Goal: Task Accomplishment & Management: Use online tool/utility

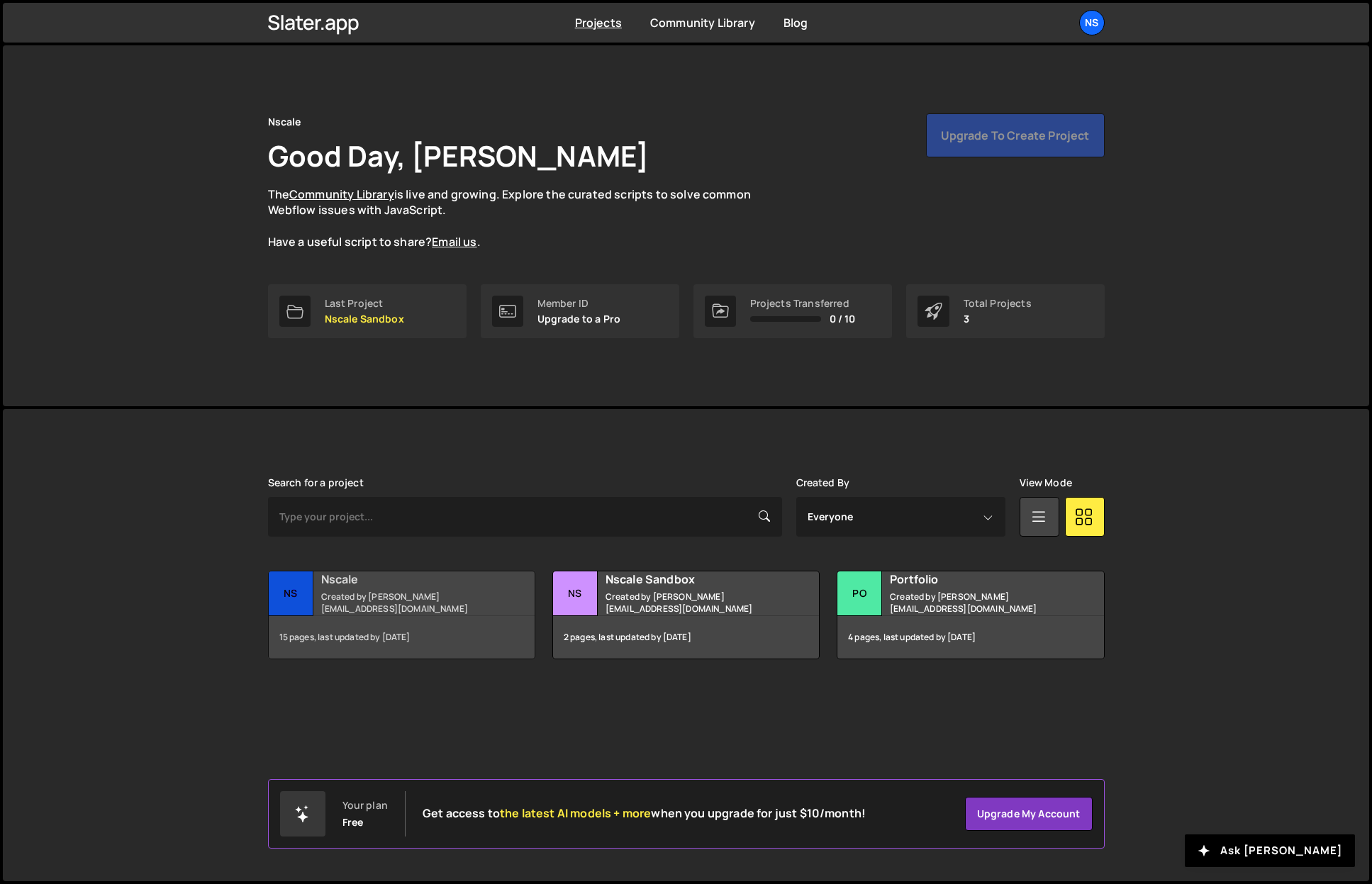
click at [391, 585] on h2 "Nscale" at bounding box center [406, 579] width 171 height 15
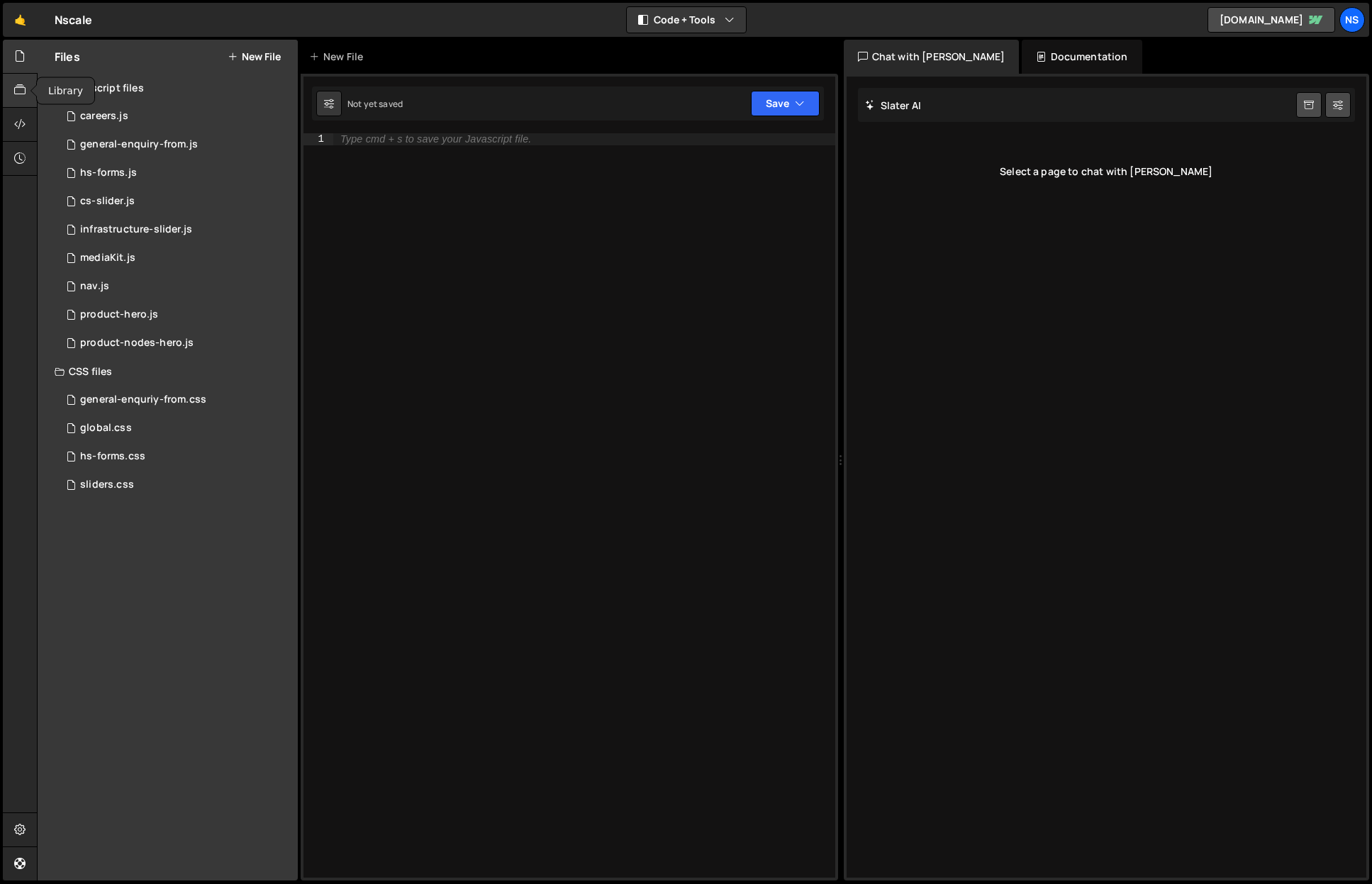
click at [22, 87] on icon at bounding box center [20, 90] width 11 height 15
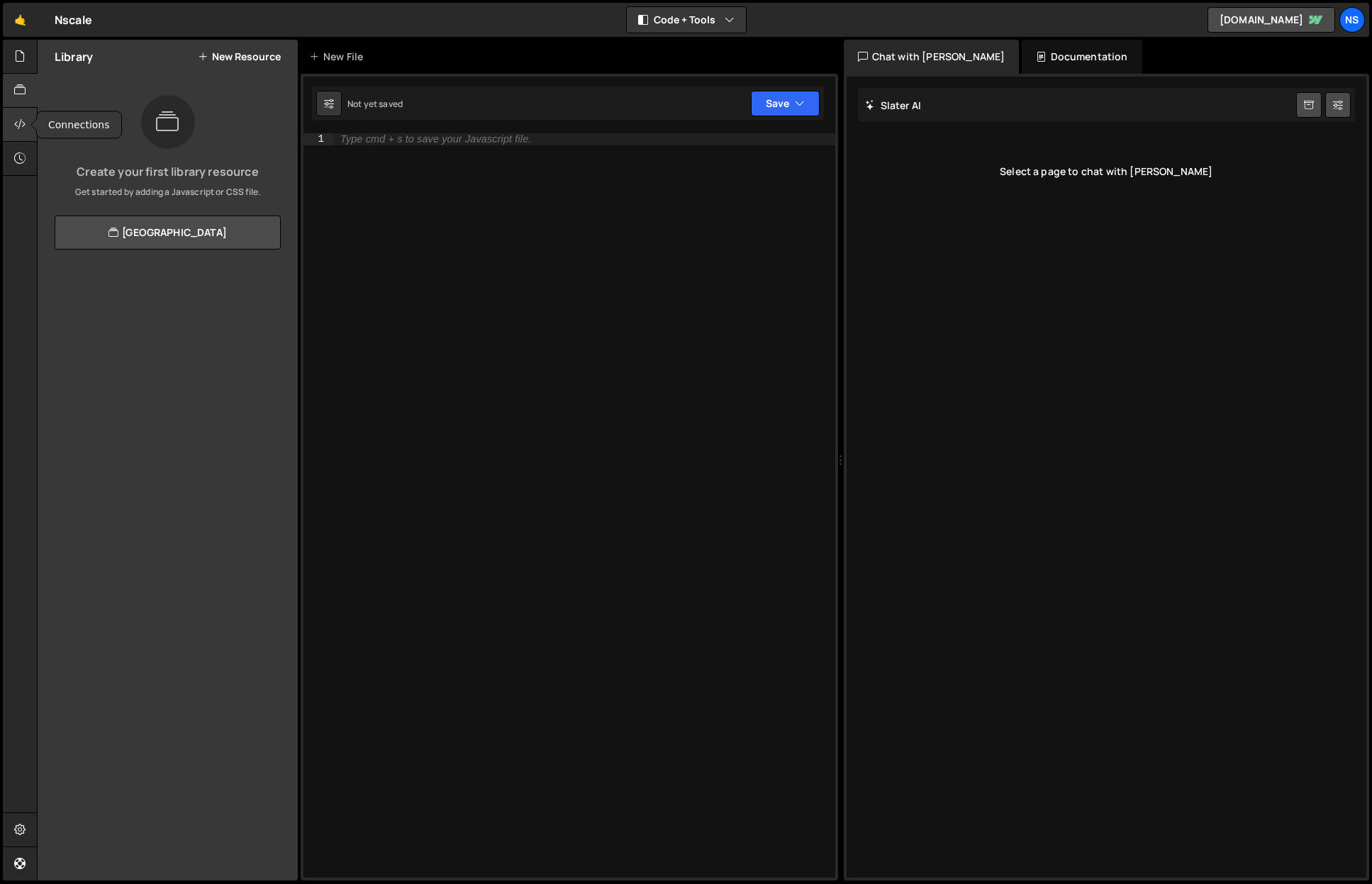
click at [16, 119] on icon at bounding box center [20, 124] width 11 height 15
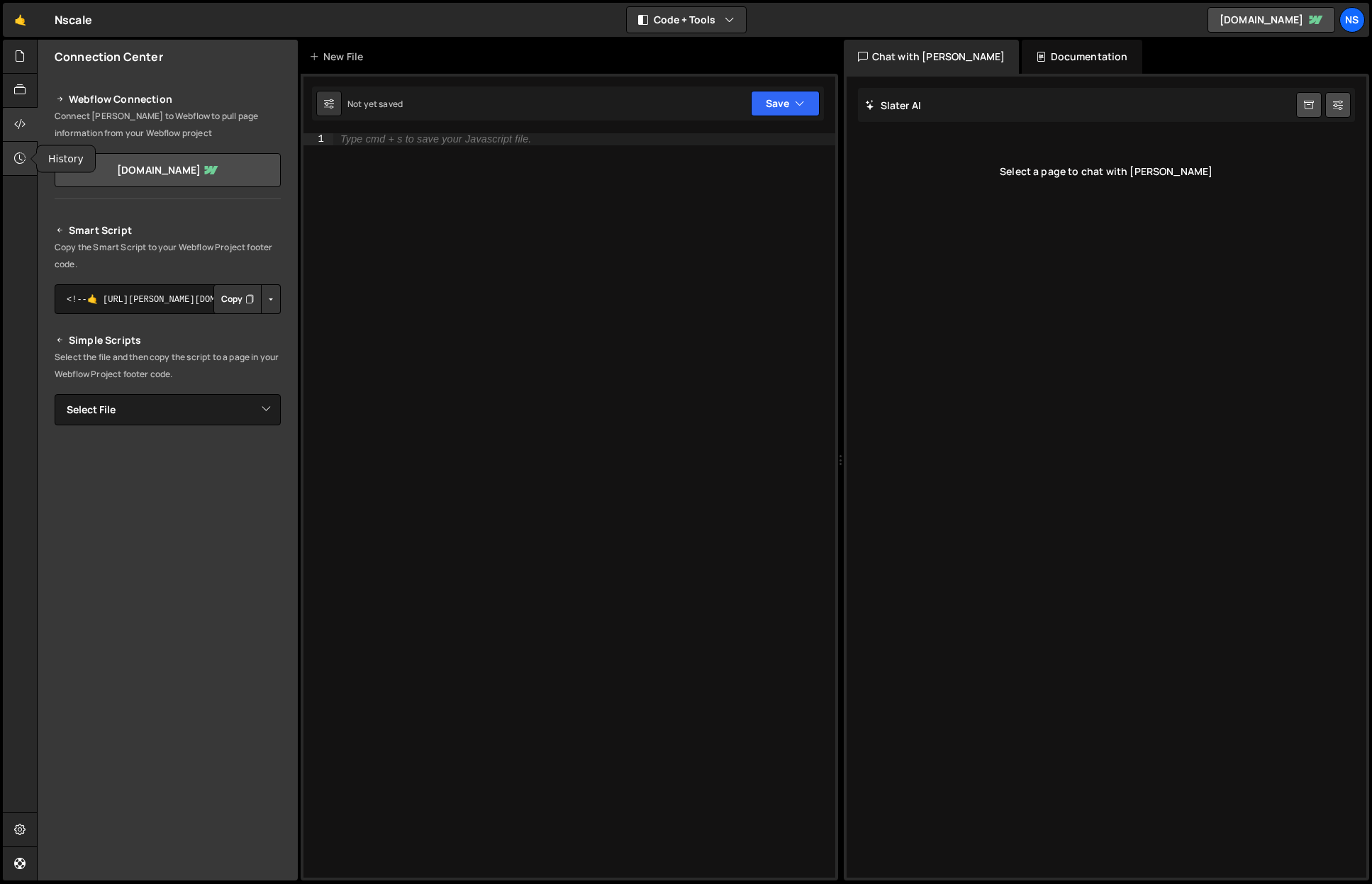
click at [16, 161] on icon at bounding box center [20, 158] width 11 height 15
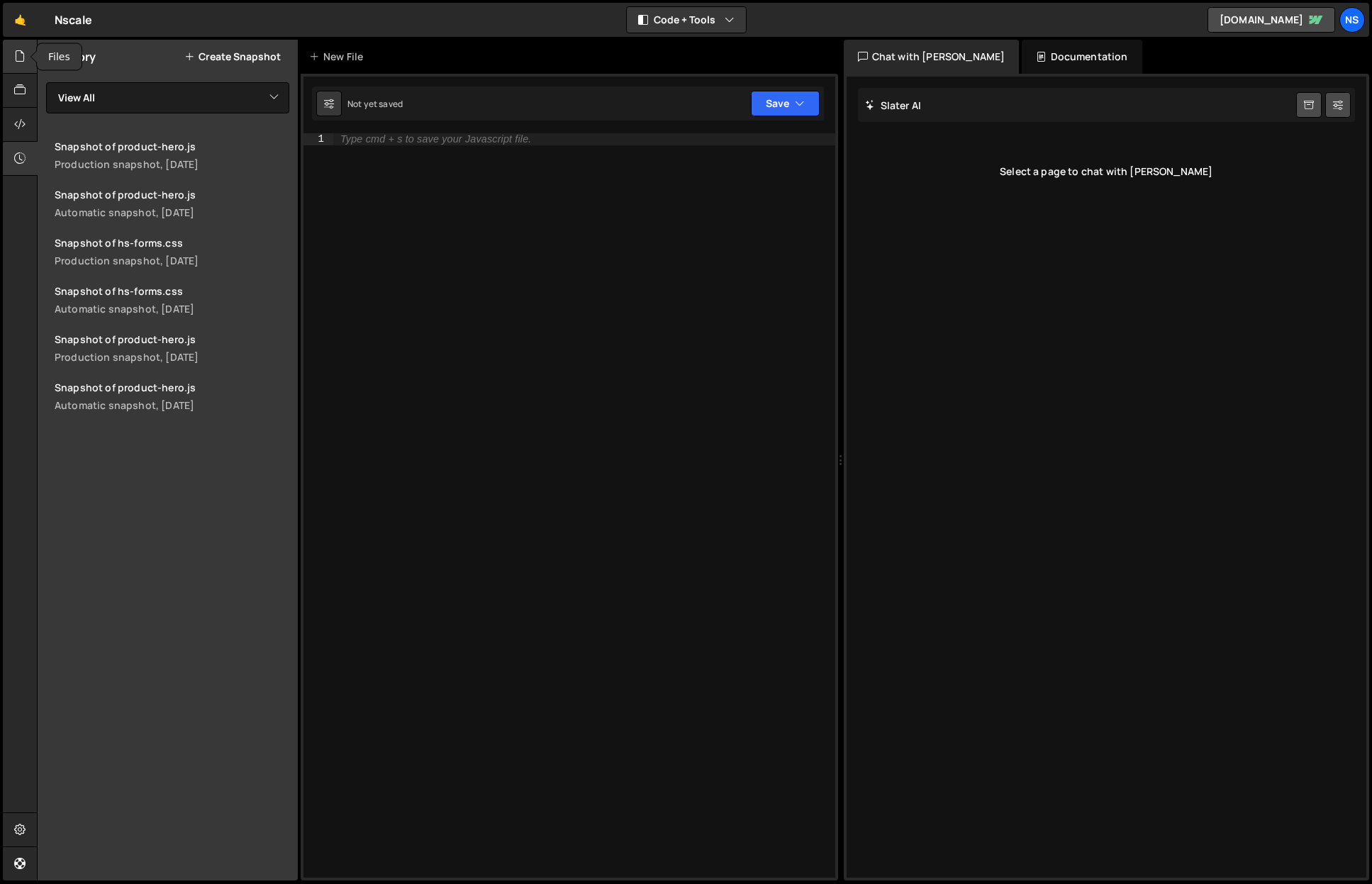
click at [24, 53] on icon at bounding box center [20, 55] width 11 height 15
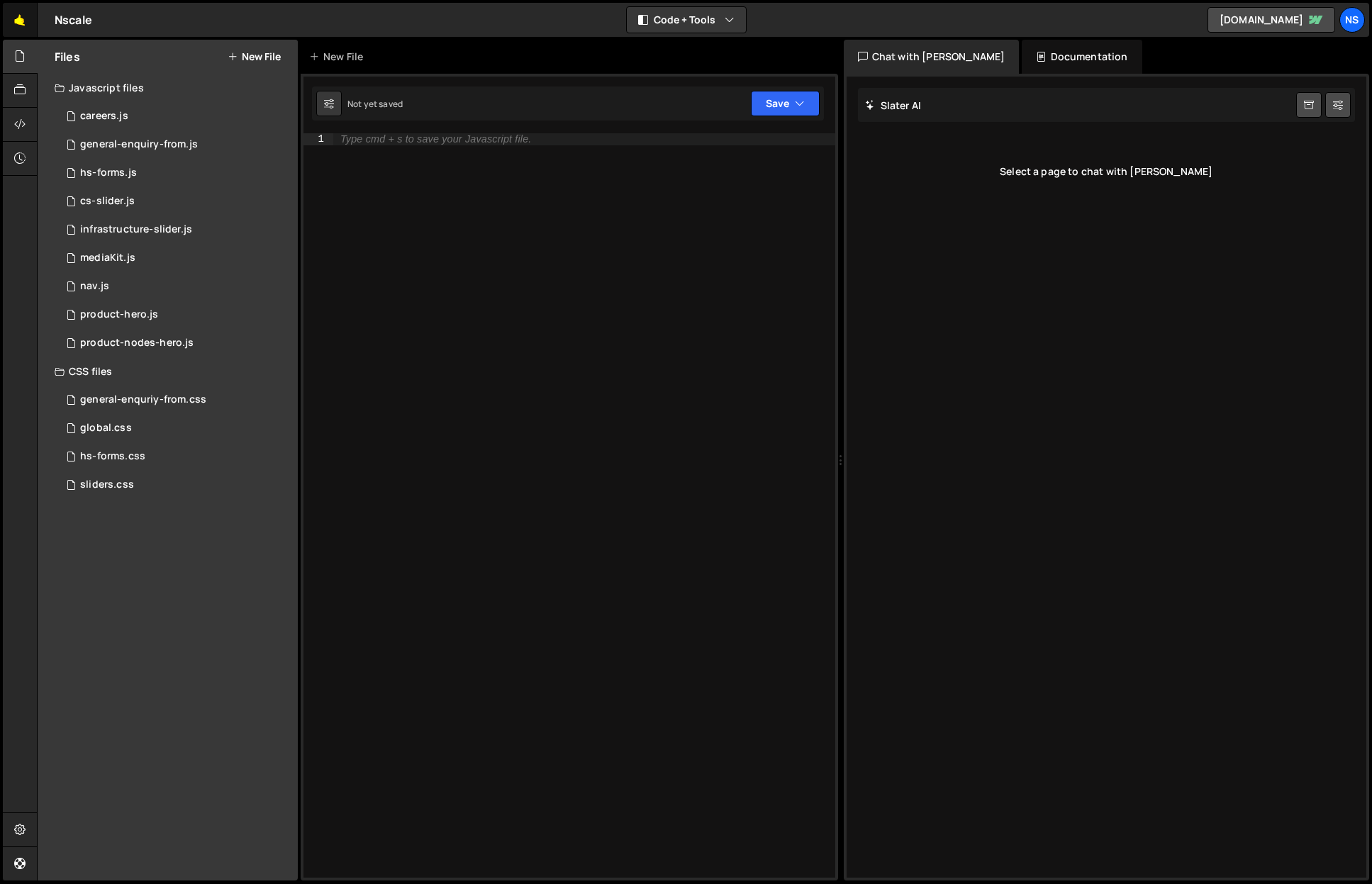
click at [30, 25] on link "🤙" at bounding box center [20, 20] width 34 height 34
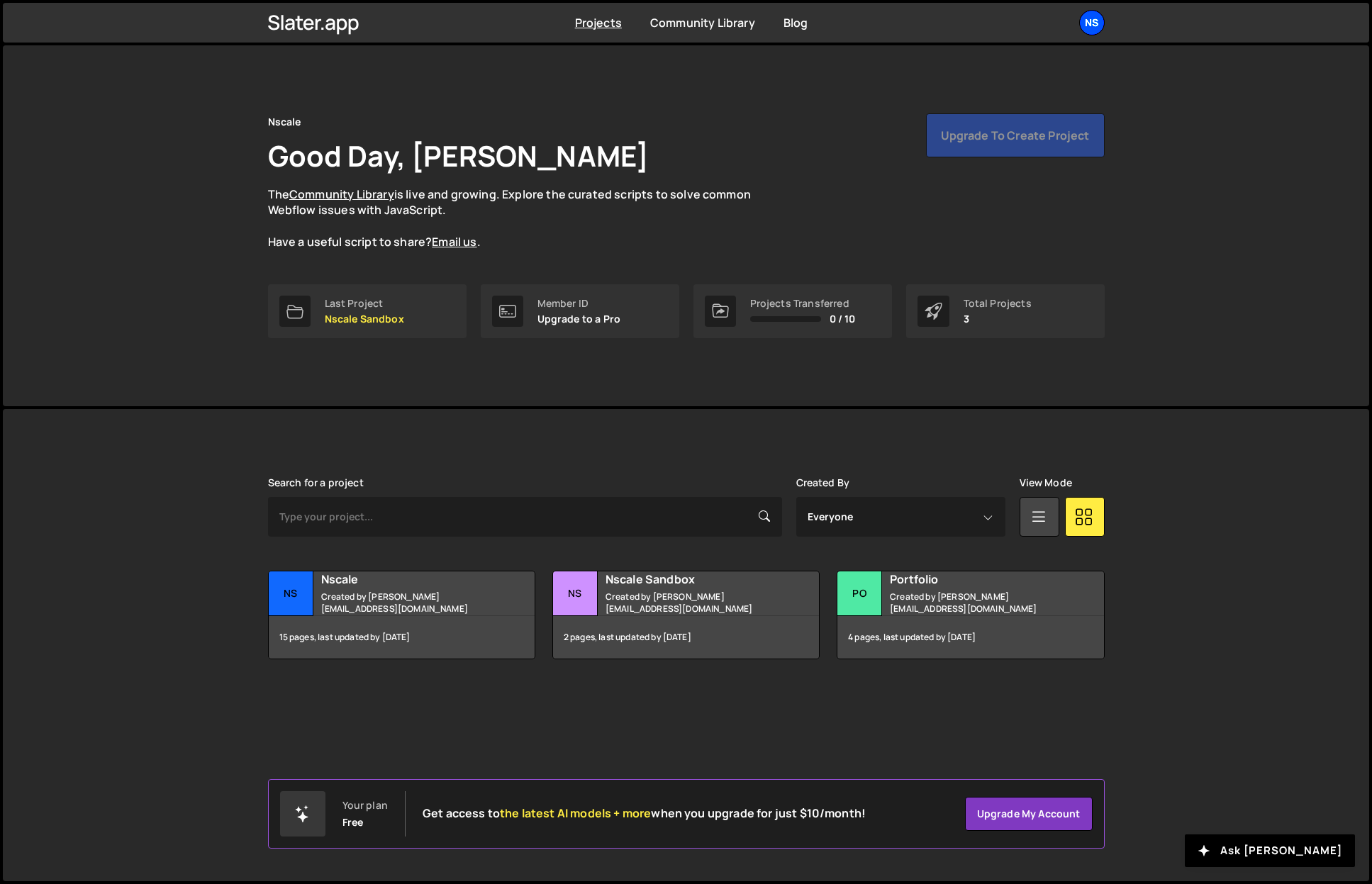
click at [1094, 33] on div "Ns" at bounding box center [1091, 22] width 26 height 26
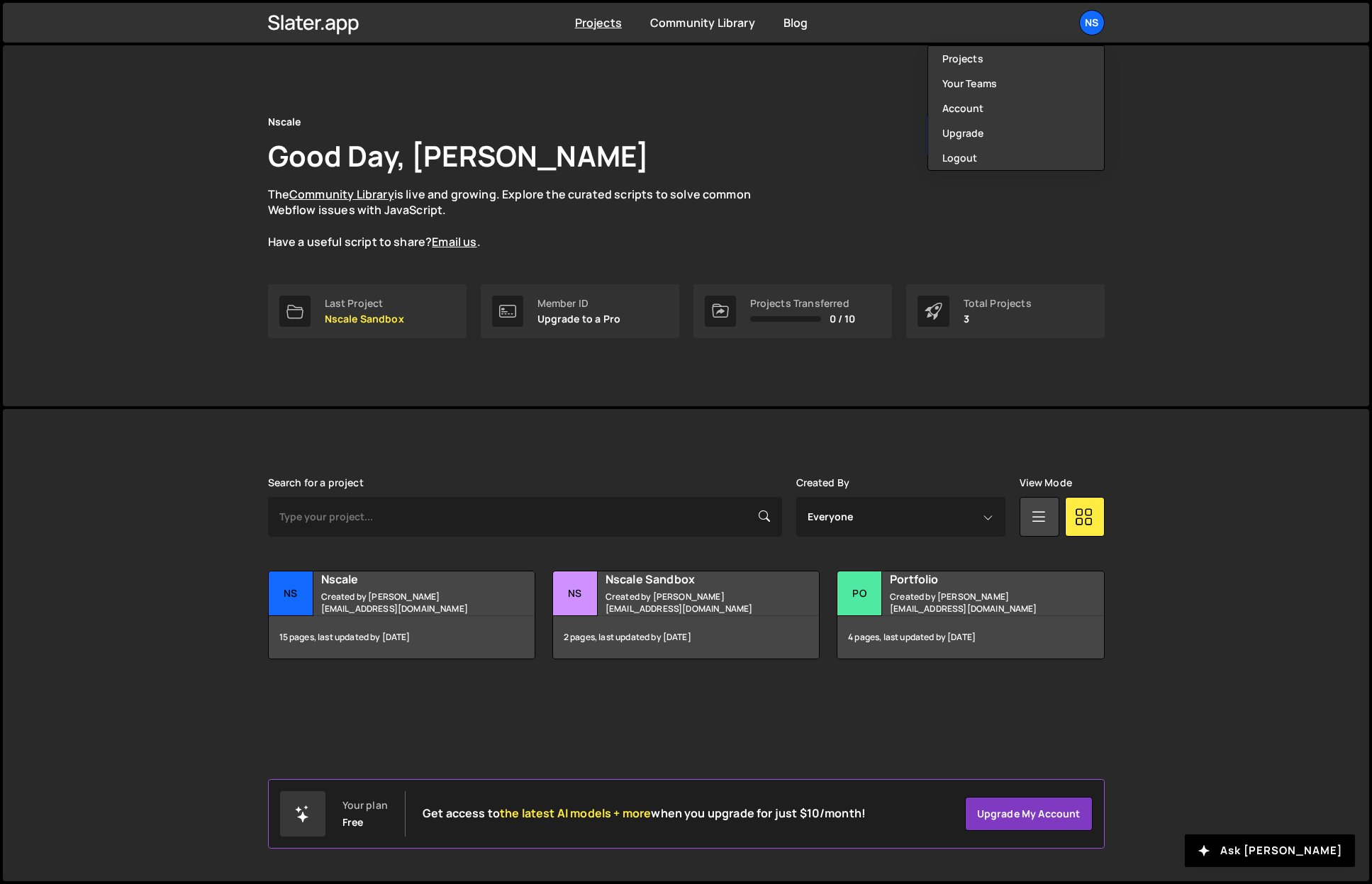
click at [1169, 208] on div "Nscale Good Day, Hamish Jackson-Mee The Community Library is live and growing. …" at bounding box center [686, 226] width 1366 height 361
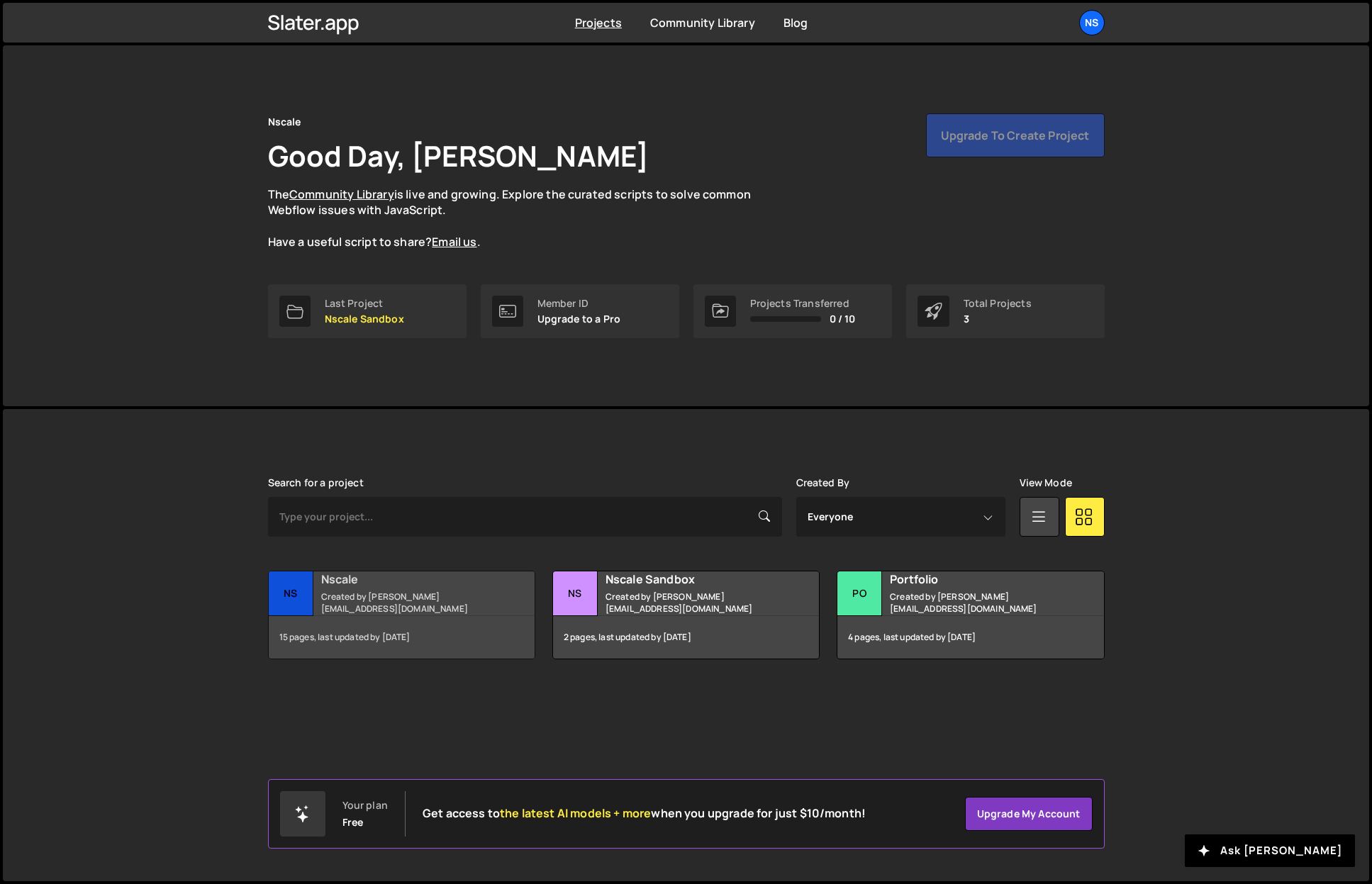
click at [402, 582] on h2 "Nscale" at bounding box center [406, 579] width 171 height 15
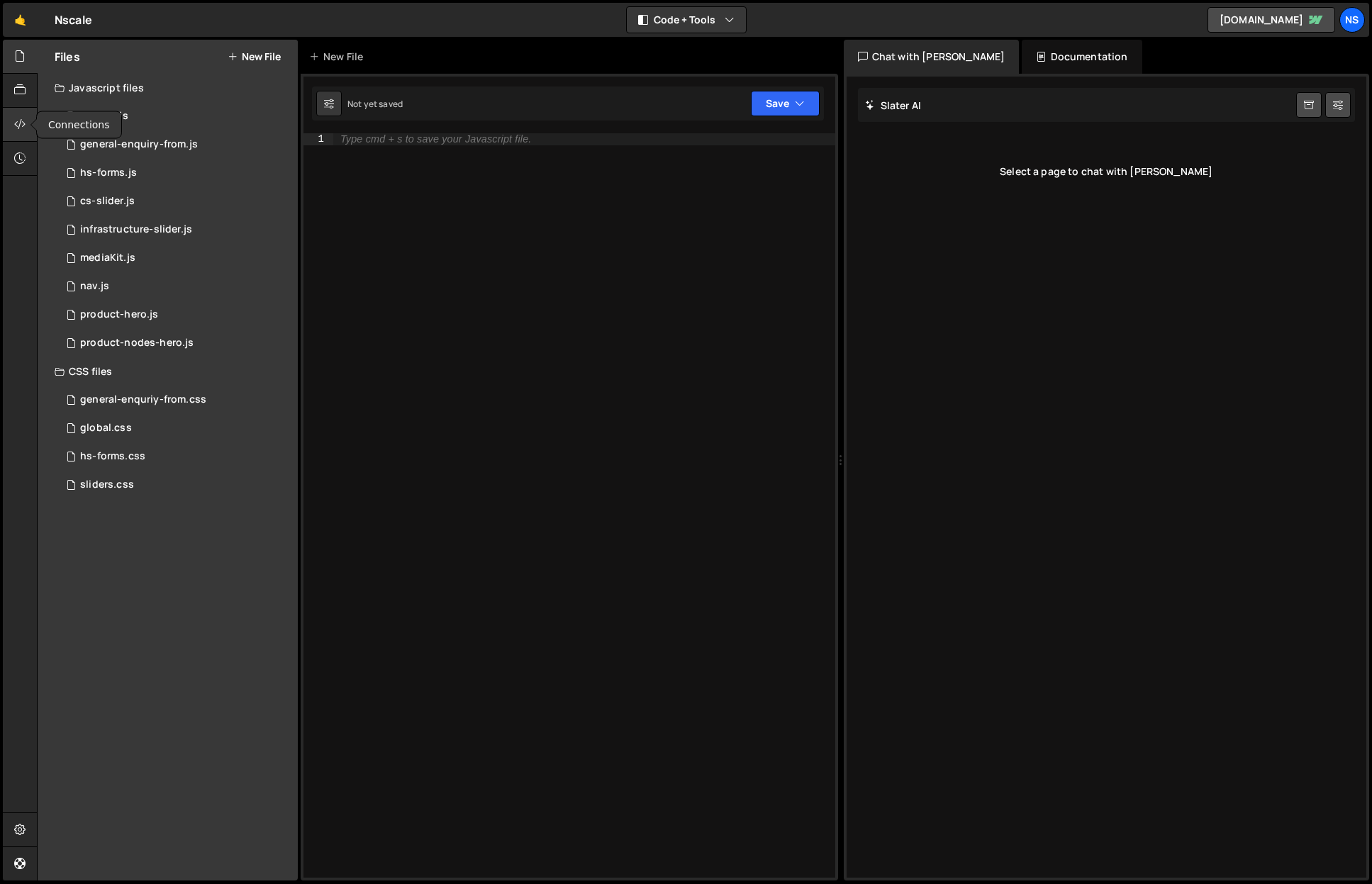
click at [16, 122] on icon at bounding box center [20, 124] width 11 height 15
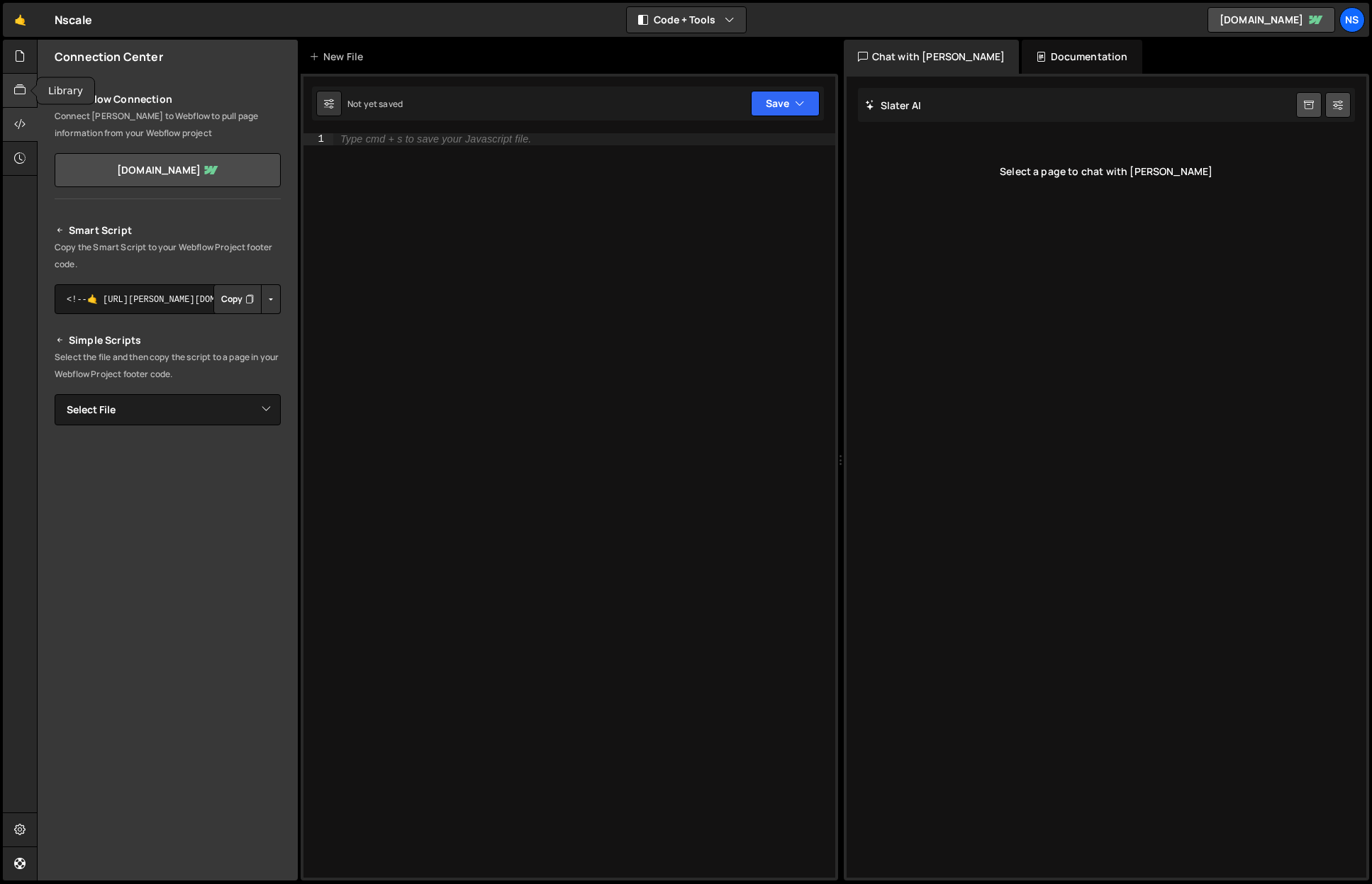
click at [19, 85] on icon at bounding box center [20, 90] width 11 height 15
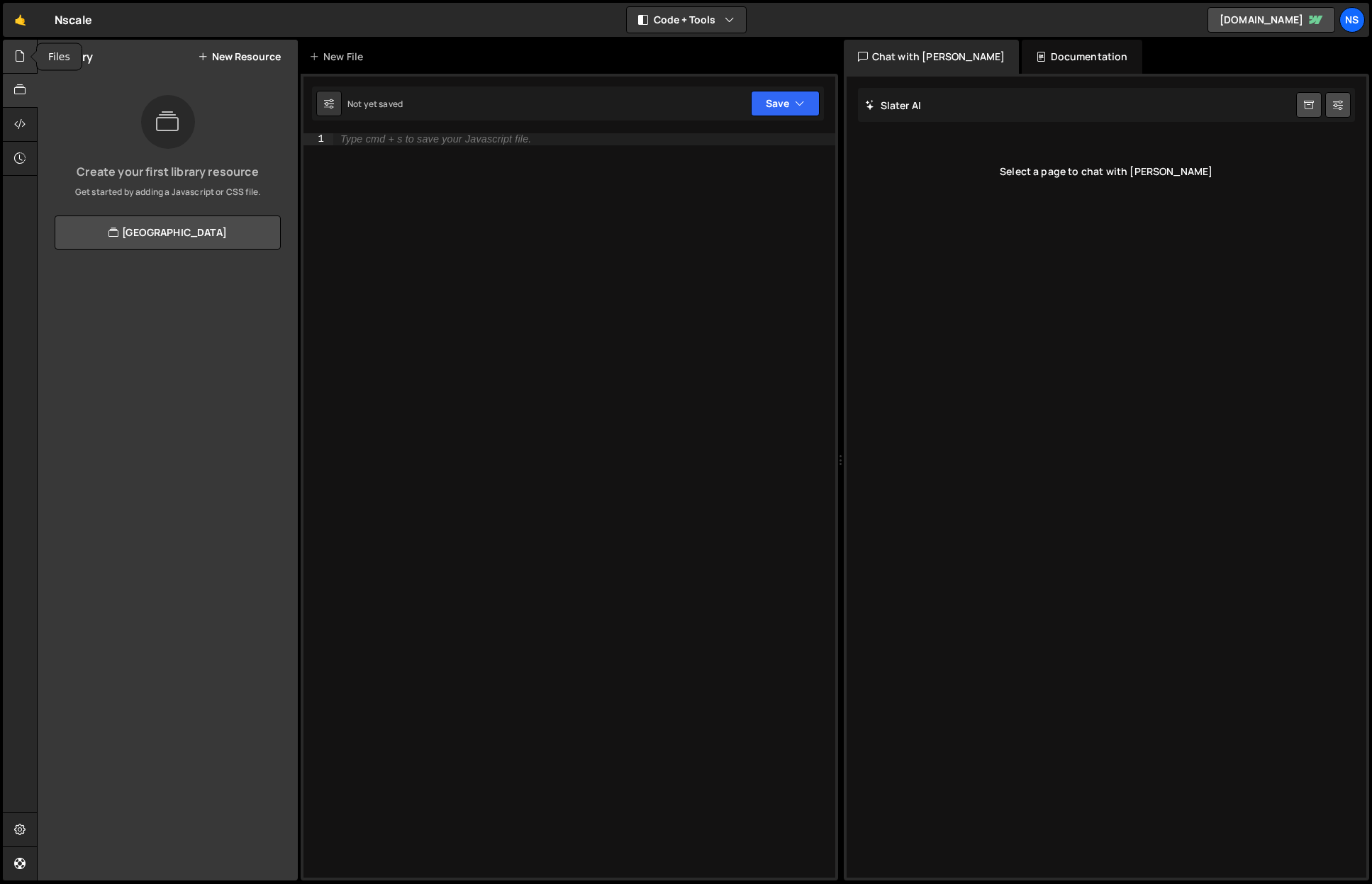
click at [16, 53] on icon at bounding box center [20, 55] width 11 height 15
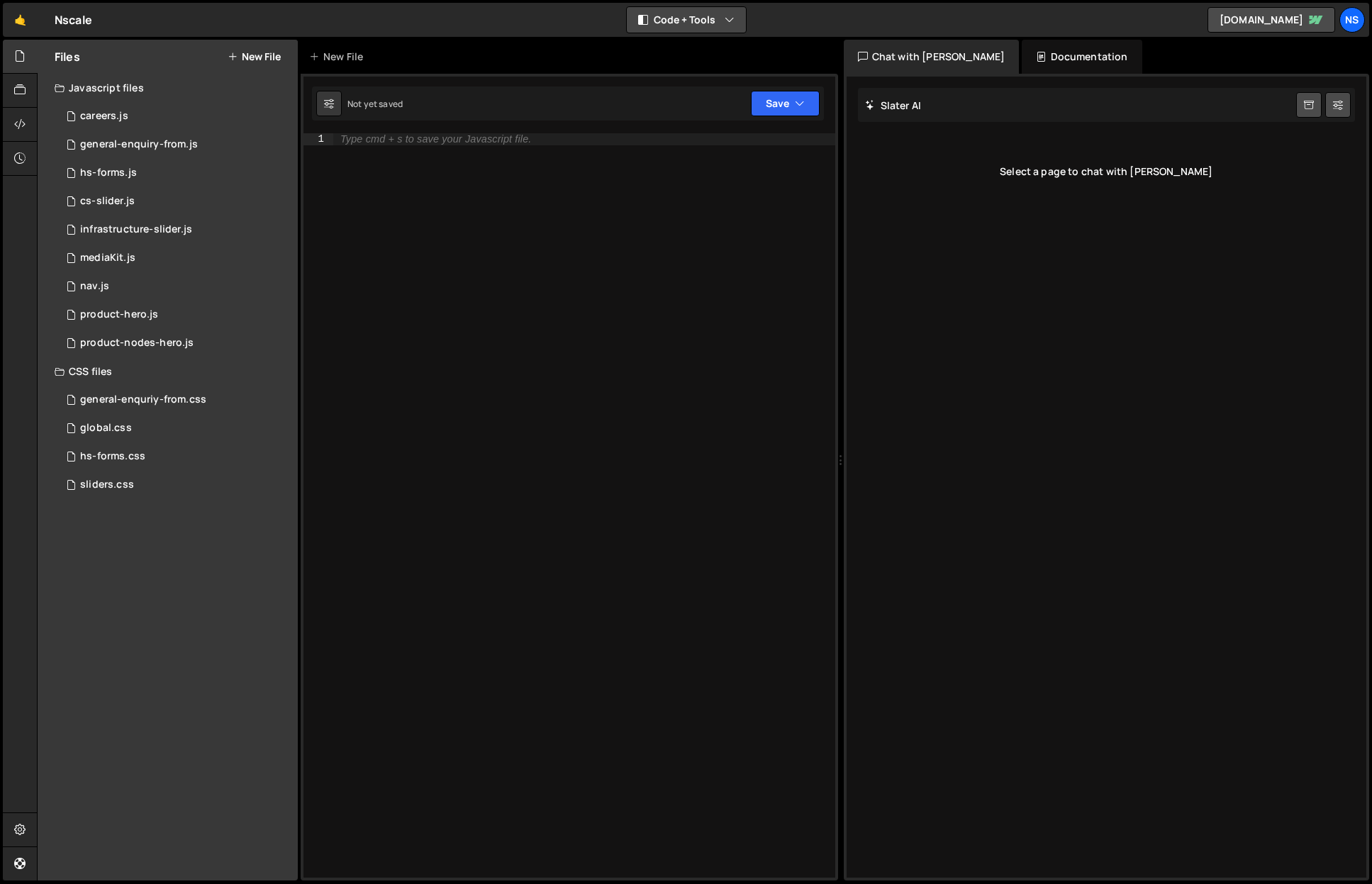
click at [745, 18] on button "Code + Tools" at bounding box center [686, 19] width 119 height 26
click at [790, 15] on div "🤙 Nscale ⚠️ Code is being edited in another browser Code + Tools Code Only Code…" at bounding box center [686, 20] width 1366 height 34
click at [1069, 53] on div "Documentation" at bounding box center [1081, 57] width 119 height 34
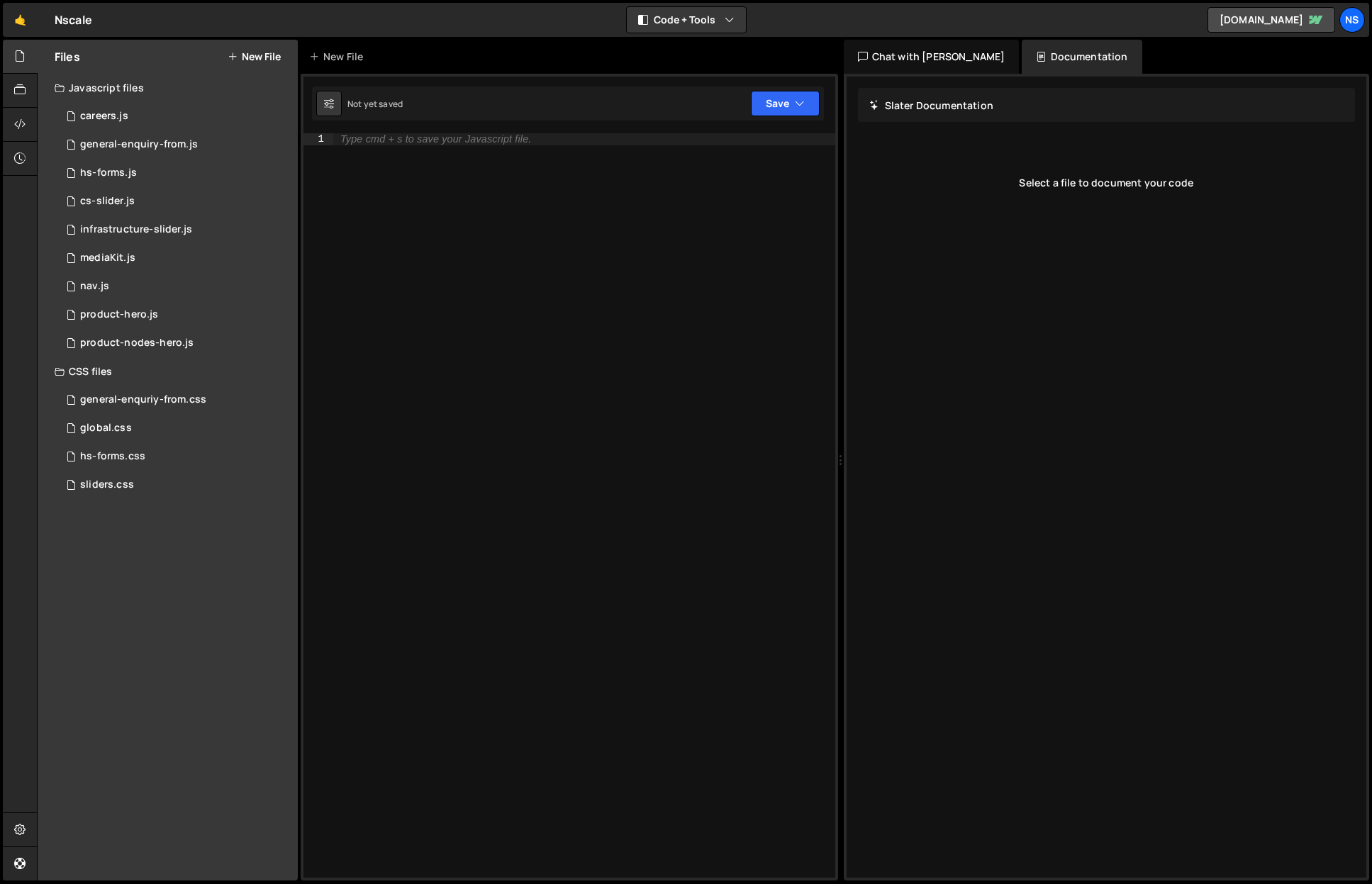
click at [910, 54] on div "Chat with Slater AI" at bounding box center [932, 57] width 176 height 34
click at [1337, 106] on icon at bounding box center [1338, 104] width 10 height 14
select select "chat"
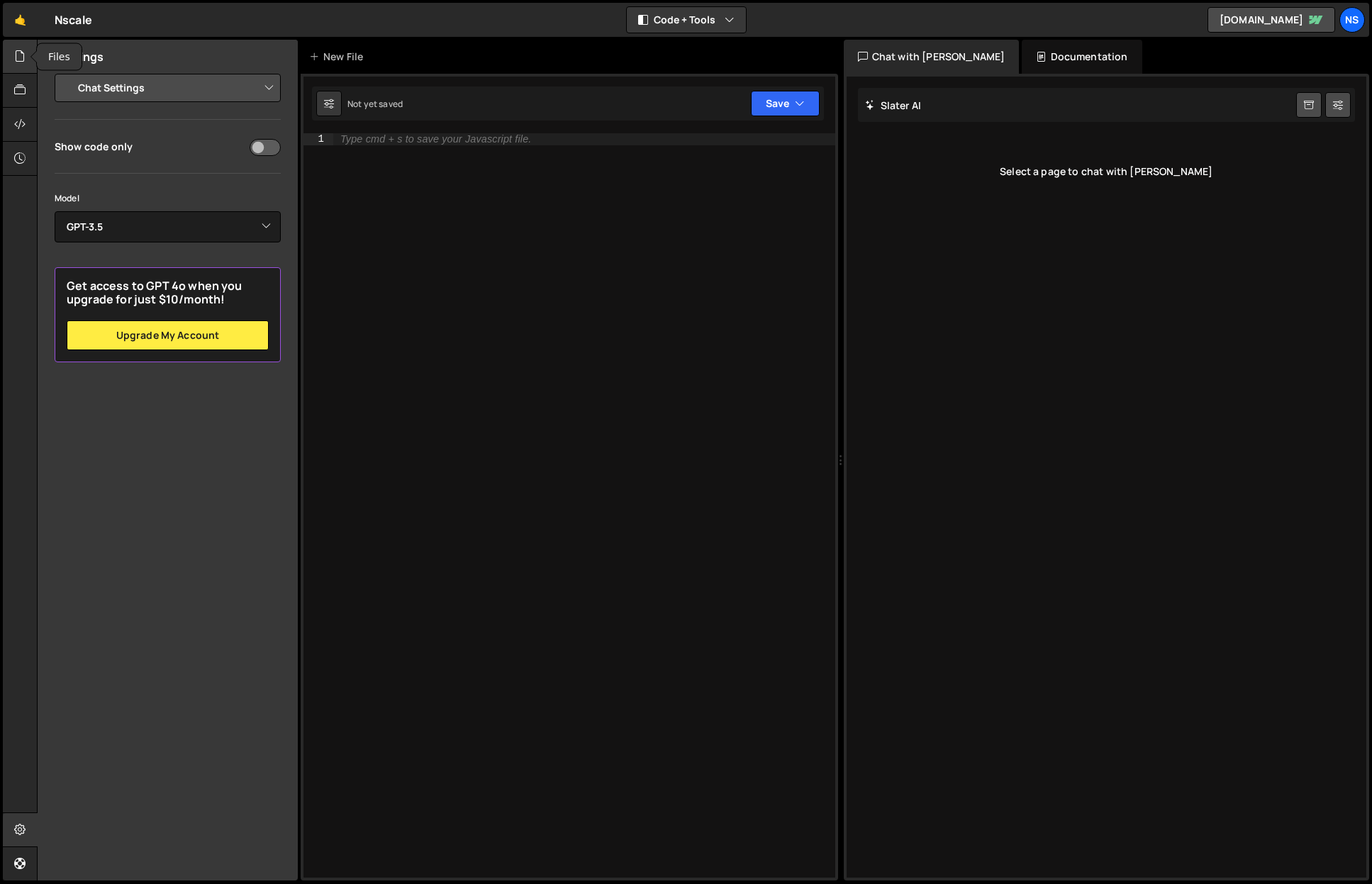
click at [24, 51] on icon at bounding box center [20, 55] width 11 height 15
